Goal: Information Seeking & Learning: Learn about a topic

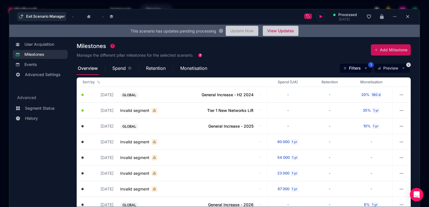
click at [38, 17] on button "Exit Scenario Manager" at bounding box center [41, 16] width 49 height 9
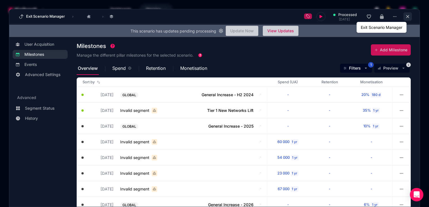
click at [406, 17] on icon at bounding box center [408, 16] width 5 height 5
click at [406, 18] on icon at bounding box center [408, 16] width 5 height 5
click at [406, 16] on icon at bounding box center [408, 16] width 5 height 5
click at [72, 18] on span "›" at bounding box center [73, 16] width 4 height 4
click at [102, 17] on span "›" at bounding box center [103, 16] width 4 height 4
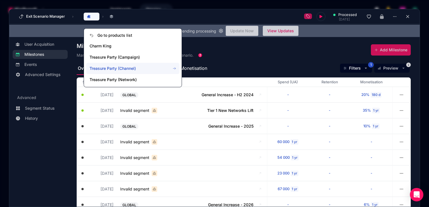
click at [100, 64] on span "Treasure Party (Channel)" at bounding box center [132, 68] width 93 height 11
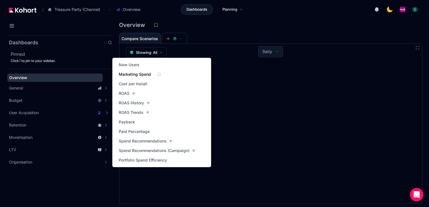
click at [138, 77] on span "Marketing Spend" at bounding box center [135, 75] width 32 height 6
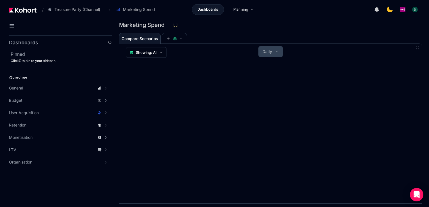
click at [271, 55] on button "Daily" at bounding box center [271, 51] width 24 height 11
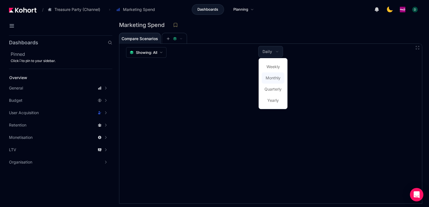
click at [272, 77] on span "Monthly" at bounding box center [273, 78] width 15 height 6
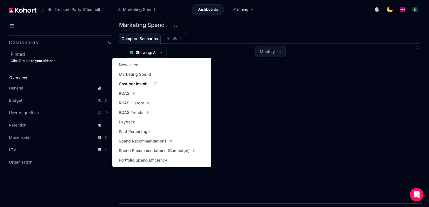
click at [140, 84] on span "Cost per Install" at bounding box center [133, 84] width 29 height 6
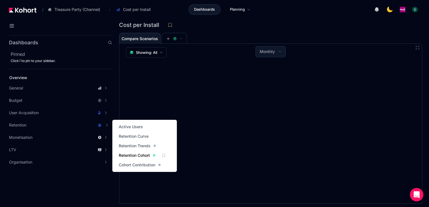
click at [126, 155] on span "Retention Cohort" at bounding box center [134, 156] width 31 height 6
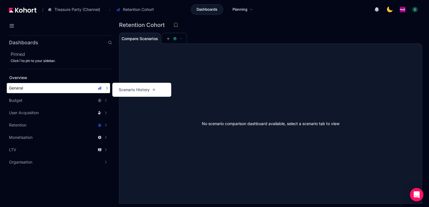
click at [63, 91] on div "General" at bounding box center [55, 88] width 93 height 6
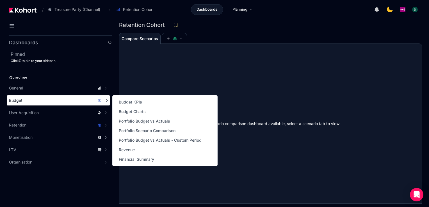
click at [72, 101] on div "Budget" at bounding box center [55, 101] width 93 height 6
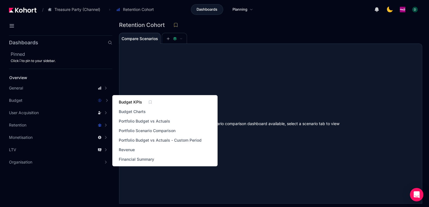
click at [128, 101] on span "Budget KPIs" at bounding box center [130, 102] width 23 height 6
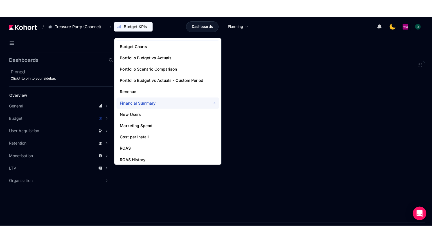
scroll to position [84, 0]
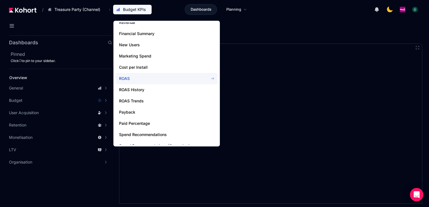
click at [126, 78] on span "ROAS" at bounding box center [160, 79] width 83 height 6
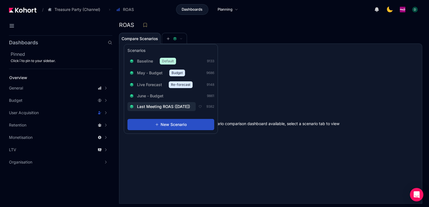
click at [162, 108] on span "Last Meeting ROAS (13th March)" at bounding box center [163, 107] width 53 height 6
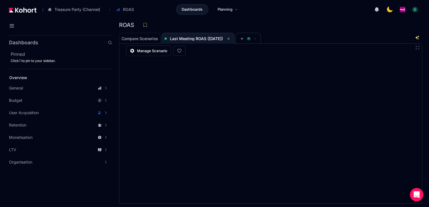
click at [417, 48] on icon at bounding box center [418, 48] width 4 height 4
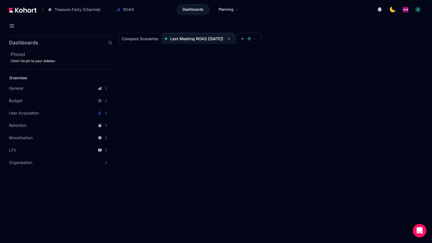
click at [427, 4] on icon at bounding box center [427, 4] width 4 height 4
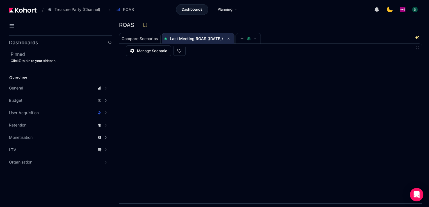
click at [216, 40] on span "Last Meeting ROAS (13th March)" at bounding box center [196, 38] width 53 height 5
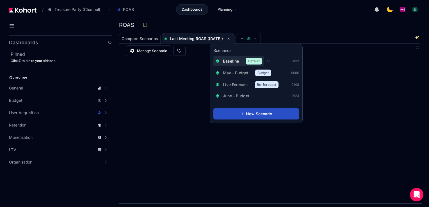
click at [229, 59] on span "Baseline" at bounding box center [231, 61] width 16 height 6
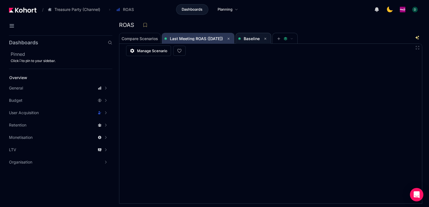
click at [226, 35] on span "Last Meeting ROAS (13th March)" at bounding box center [198, 38] width 68 height 7
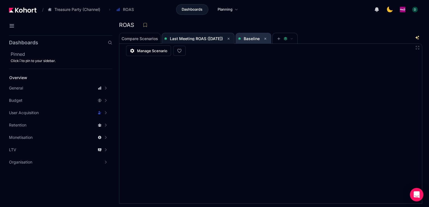
click at [255, 39] on span "Baseline" at bounding box center [252, 38] width 16 height 5
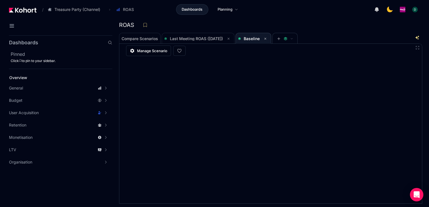
click at [419, 47] on icon at bounding box center [418, 48] width 4 height 4
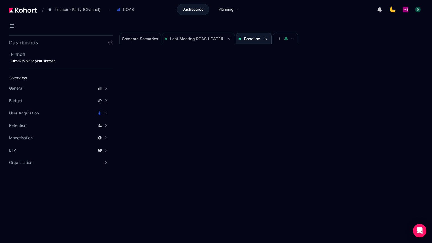
click at [426, 4] on icon at bounding box center [427, 4] width 4 height 4
